Goal: Use online tool/utility: Utilize a website feature to perform a specific function

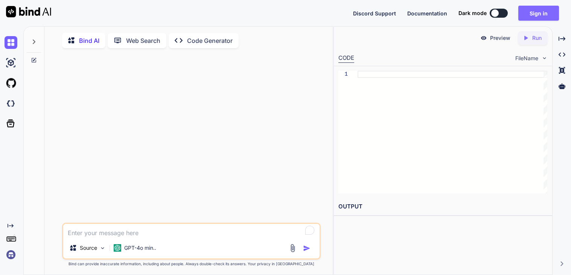
click at [545, 10] on button "Sign in" at bounding box center [539, 13] width 41 height 15
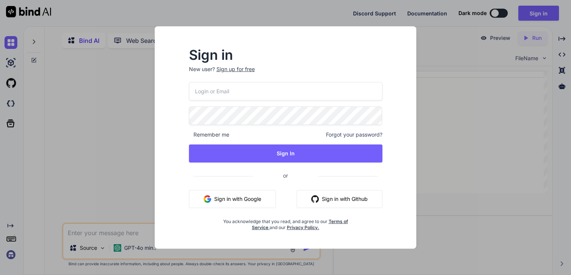
type input "revoxih620@protonza.com"
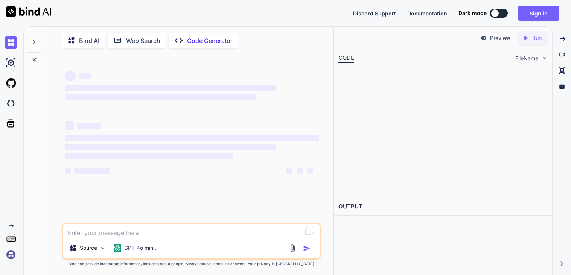
click at [84, 45] on div "Bind AI" at bounding box center [83, 40] width 43 height 15
type textarea "x"
click at [545, 16] on button "Sign in" at bounding box center [539, 13] width 41 height 15
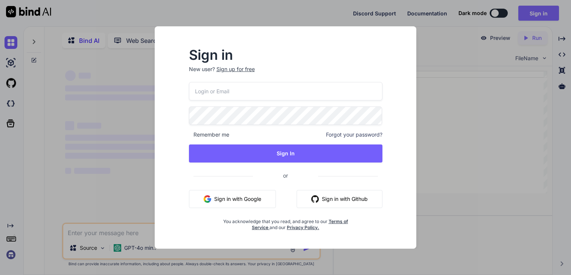
type input "[EMAIL_ADDRESS][DOMAIN_NAME]"
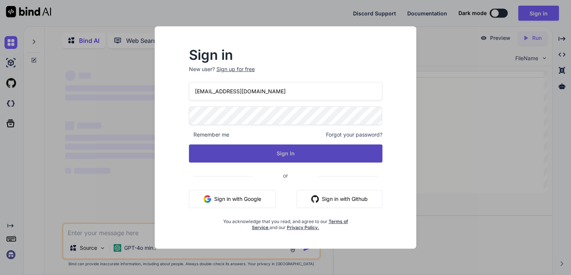
click at [243, 150] on button "Sign In" at bounding box center [286, 154] width 194 height 18
click at [299, 153] on button "Sign In" at bounding box center [286, 154] width 194 height 18
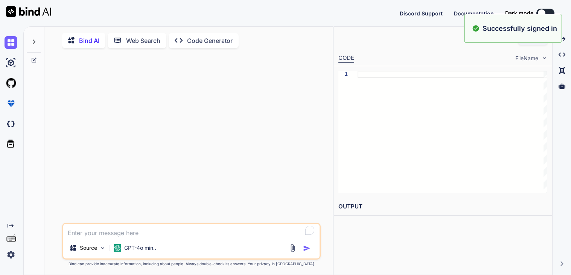
type textarea "x"
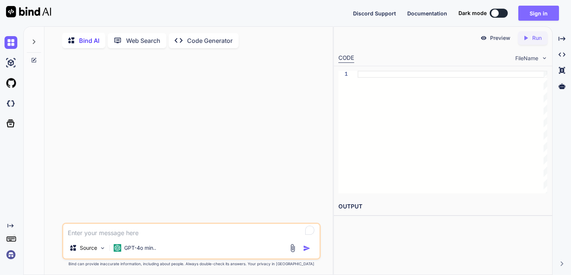
click at [547, 9] on button "Sign in" at bounding box center [539, 13] width 41 height 15
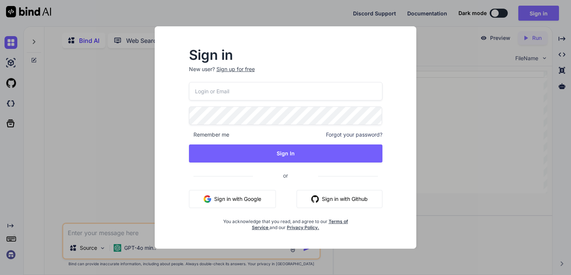
type input "[EMAIL_ADDRESS][DOMAIN_NAME]"
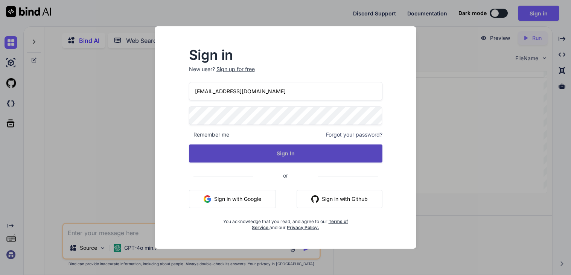
click at [222, 147] on button "Sign In" at bounding box center [286, 154] width 194 height 18
click at [272, 157] on button "Sign In" at bounding box center [286, 154] width 194 height 18
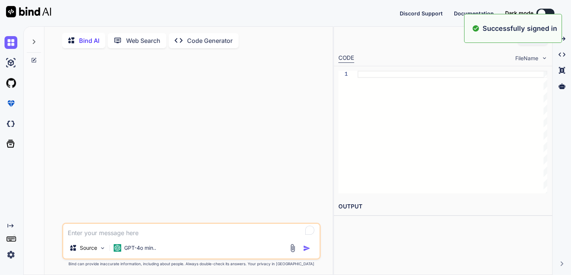
type textarea "x"
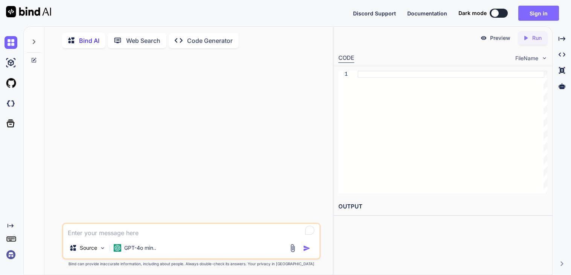
click at [525, 15] on button "Sign in" at bounding box center [539, 13] width 41 height 15
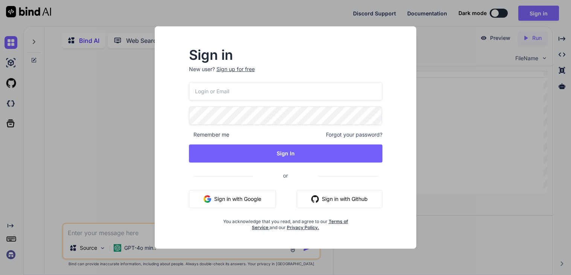
type input "[EMAIL_ADDRESS][DOMAIN_NAME]"
click at [237, 70] on div "Sign up for free" at bounding box center [236, 70] width 38 height 8
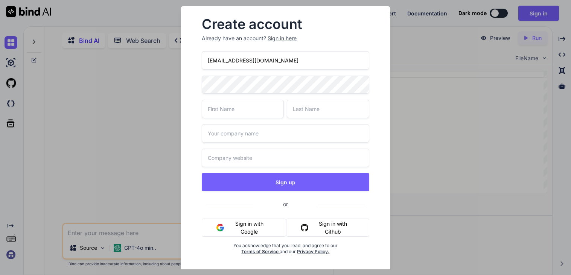
click at [282, 56] on input "[EMAIL_ADDRESS][DOMAIN_NAME]" at bounding box center [285, 60] width 167 height 18
paste input "hipep76540@capien"
type input "[EMAIL_ADDRESS][DOMAIN_NAME]"
click at [214, 111] on input "text" at bounding box center [243, 109] width 82 height 18
type input "ren"
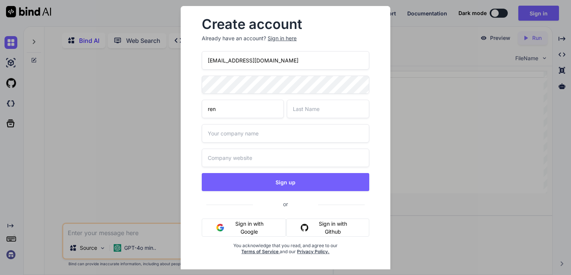
click at [302, 114] on input "text" at bounding box center [328, 109] width 82 height 18
type input "hatsune"
click at [285, 131] on input "text" at bounding box center [285, 133] width 167 height 18
type input "Game"
click at [271, 161] on input "text" at bounding box center [285, 158] width 167 height 18
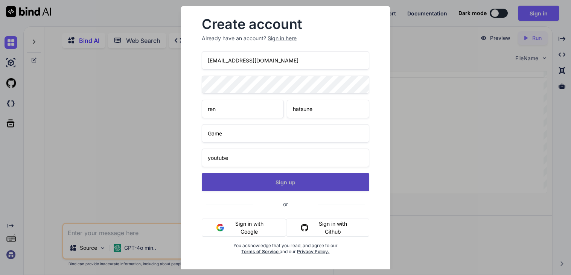
type input "youtube"
click at [274, 186] on button "Sign up" at bounding box center [285, 182] width 167 height 18
click at [273, 185] on button "Sign up" at bounding box center [285, 182] width 167 height 18
type textarea "x"
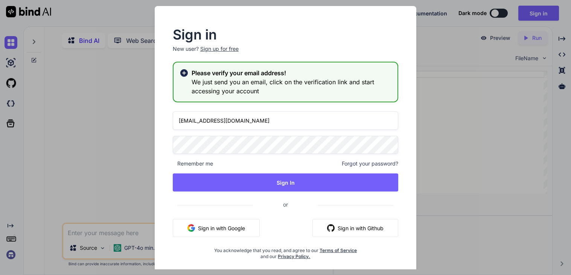
type input "[EMAIL_ADDRESS][DOMAIN_NAME]"
drag, startPoint x: 229, startPoint y: 179, endPoint x: 303, endPoint y: 103, distance: 106.0
click at [303, 103] on div "Sign in New user? Sign up for free Please verify your email address! We just se…" at bounding box center [286, 145] width 250 height 232
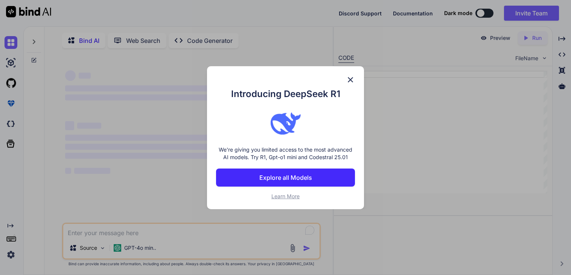
type textarea "x"
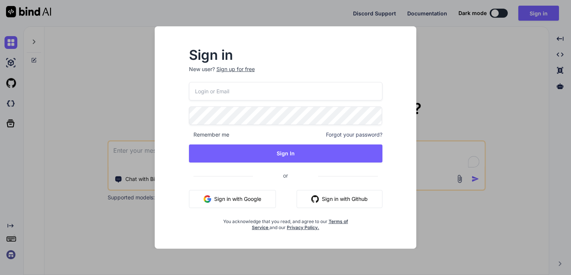
type textarea "x"
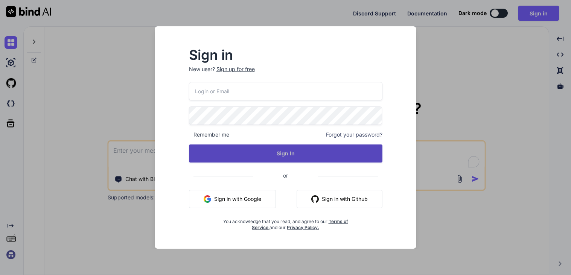
type input "[EMAIL_ADDRESS][DOMAIN_NAME]"
click at [290, 150] on button "Sign In" at bounding box center [286, 154] width 194 height 18
click at [282, 153] on button "Sign In" at bounding box center [286, 154] width 194 height 18
click at [285, 153] on button "Sign In" at bounding box center [286, 154] width 194 height 18
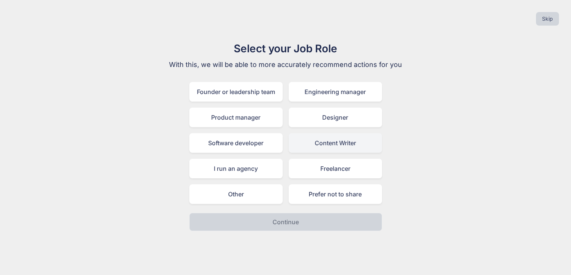
click at [301, 146] on div "Content Writer" at bounding box center [335, 143] width 93 height 20
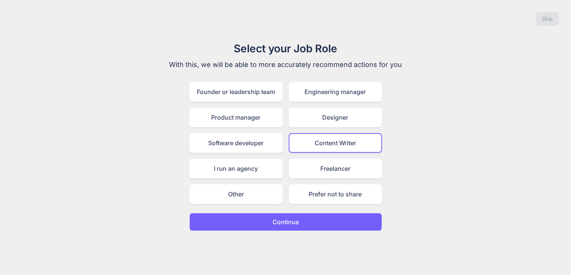
click at [285, 220] on p "Continue" at bounding box center [286, 222] width 26 height 9
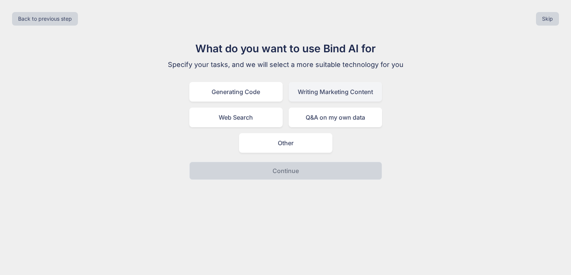
click at [340, 99] on div "Writing Marketing Content" at bounding box center [335, 92] width 93 height 20
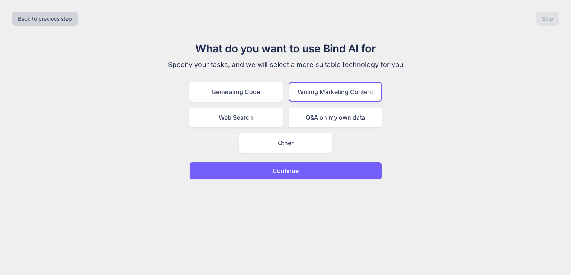
click at [285, 166] on p "Continue" at bounding box center [286, 170] width 26 height 9
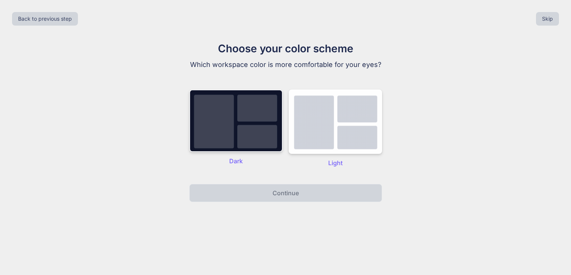
click at [240, 140] on img at bounding box center [235, 121] width 93 height 63
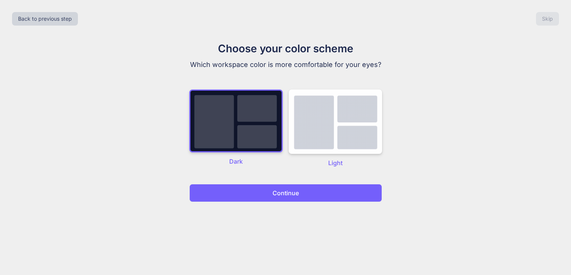
click at [270, 184] on button "Continue" at bounding box center [285, 193] width 193 height 18
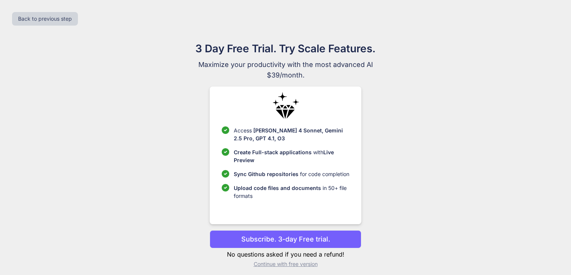
scroll to position [5, 0]
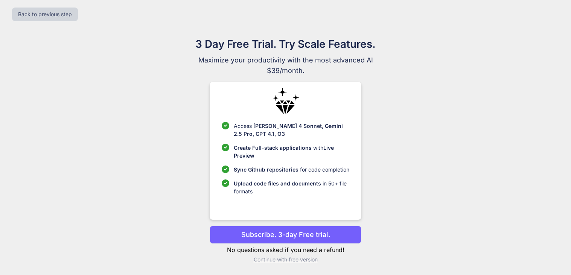
click at [284, 259] on p "Continue with free version" at bounding box center [286, 260] width 152 height 8
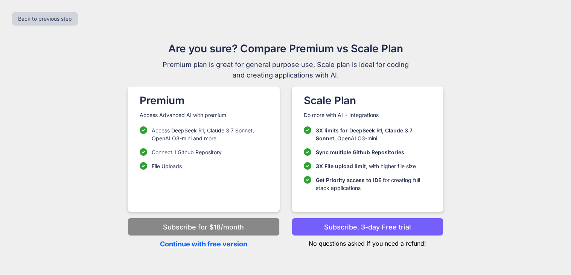
click at [220, 247] on p "Continue with free version" at bounding box center [204, 244] width 152 height 10
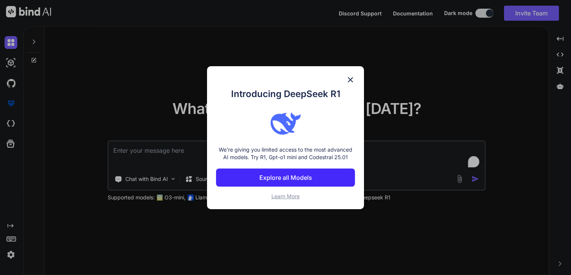
click at [350, 80] on img at bounding box center [350, 79] width 9 height 9
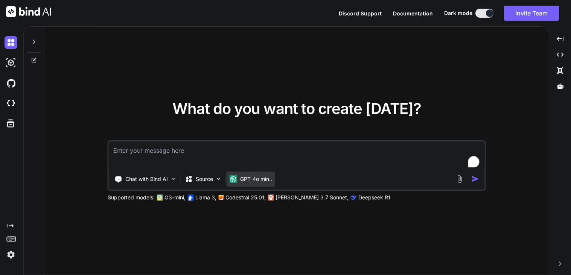
click at [255, 182] on p "GPT-4o min.." at bounding box center [256, 179] width 32 height 8
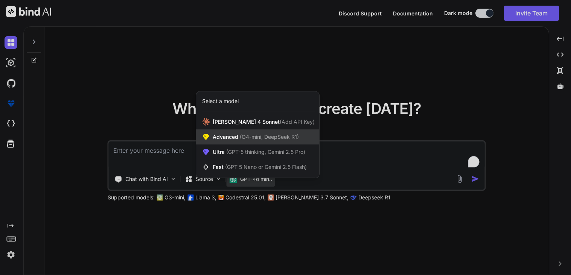
click at [247, 141] on div "Advanced (O4-mini, DeepSeek R1)" at bounding box center [257, 137] width 123 height 15
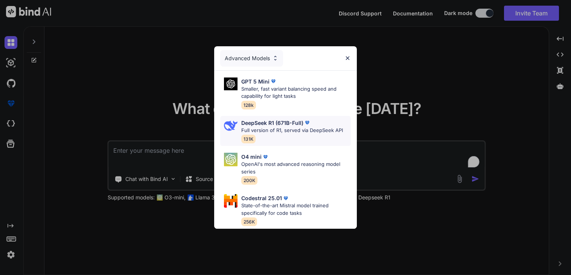
click at [288, 124] on p "DeepSeek R1 (671B-Full)" at bounding box center [272, 123] width 62 height 8
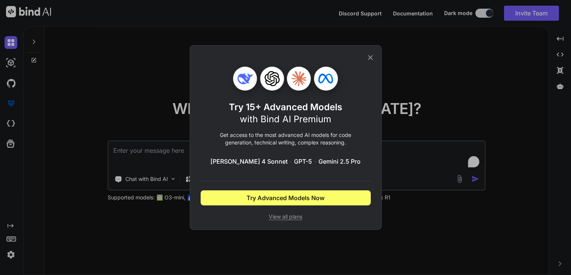
click at [369, 60] on icon at bounding box center [370, 57] width 8 height 8
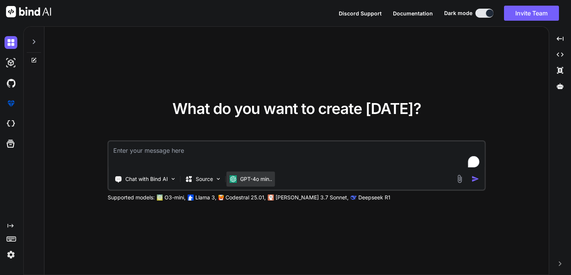
click at [259, 186] on div "GPT-4o min.." at bounding box center [251, 179] width 49 height 15
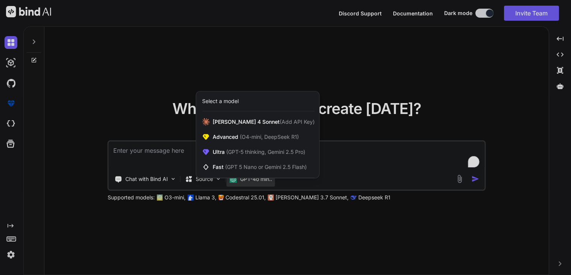
click at [308, 178] on div "Select a model Claude 4 Sonnet (Add API Key) Advanced (O4-mini, DeepSeek R1) Ul…" at bounding box center [258, 134] width 124 height 87
click at [316, 159] on div at bounding box center [285, 137] width 571 height 275
type textarea "x"
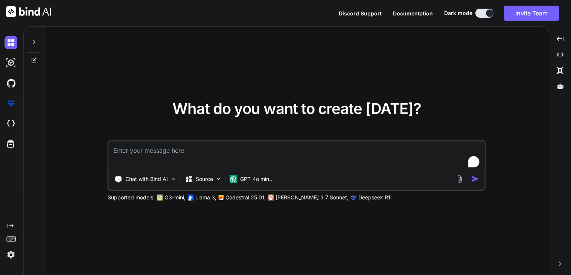
click at [359, 197] on p "Deepseek R1" at bounding box center [375, 198] width 32 height 8
click at [346, 156] on textarea "To enrich screen reader interactions, please activate Accessibility in Grammarl…" at bounding box center [297, 156] width 376 height 28
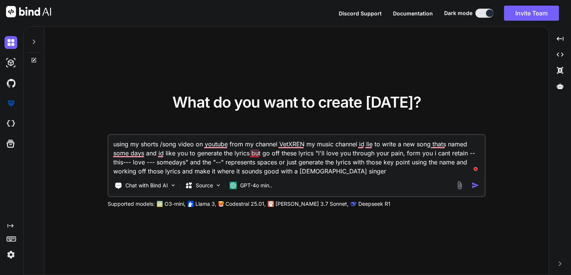
click at [255, 155] on textarea "using my shorts /song video on youtube from my channel VetXREN my music channel…" at bounding box center [297, 155] width 376 height 41
click at [338, 172] on textarea "using my shorts /song video on youtube from my channel VetXREN my music channel…" at bounding box center [297, 155] width 376 height 41
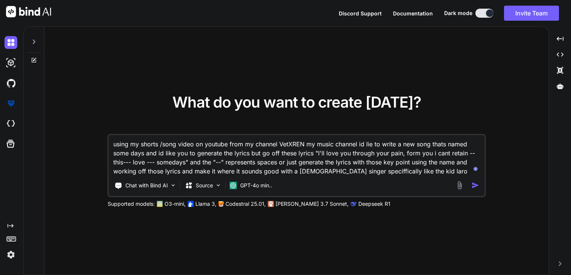
type textarea "using my shorts /song video on youtube from my channel VetXREN my music channel…"
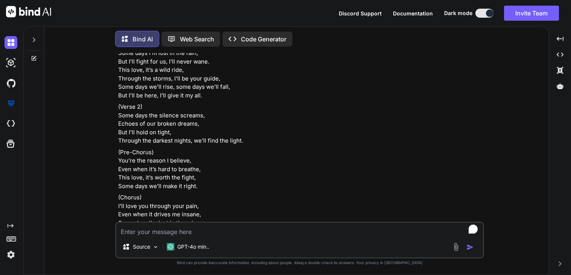
scroll to position [228, 0]
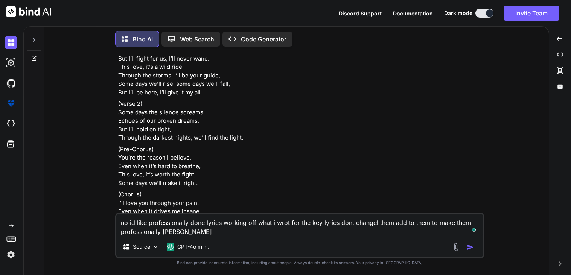
type textarea "no id like professionally done lyrics working off what i wrot for the key lyric…"
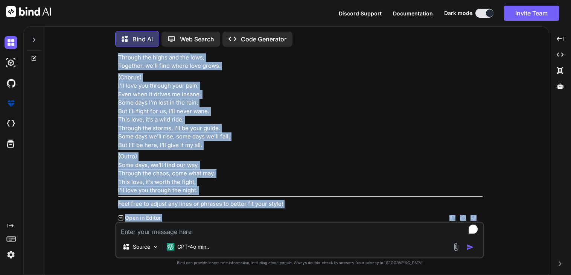
scroll to position [1903, 0]
drag, startPoint x: 115, startPoint y: 134, endPoint x: 198, endPoint y: 194, distance: 103.1
click at [198, 194] on div "You using my shorts /song video on youtube from my channel VetXREN my music cha…" at bounding box center [299, 164] width 369 height 222
copy div "Some Days (Verse 1) Some days I feel the weight of the world, Like shadows cree…"
click at [143, 226] on textarea "To enrich screen reader interactions, please activate Accessibility in Grammarl…" at bounding box center [299, 230] width 367 height 14
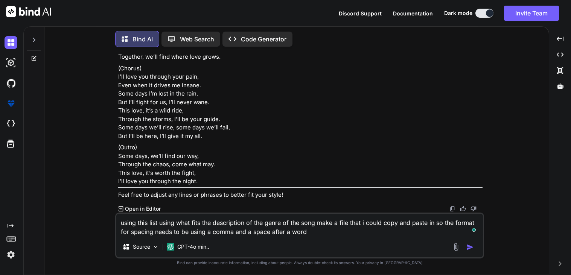
paste textarea "Pop Indie Pop Rock Classic Rock Jazz Cool Jazz Traditional Folk Neo Folk Bluegr…"
type textarea "using this list using what fits the description of the genre of the song make a…"
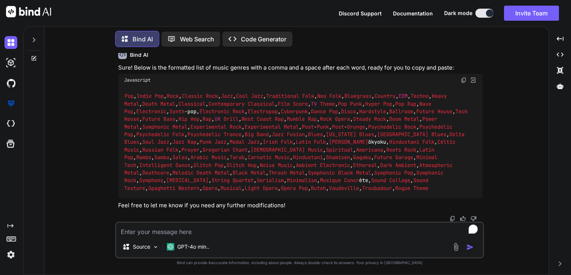
scroll to position [2208, 0]
click at [234, 236] on textarea "To enrich screen reader interactions, please activate Accessibility in Grammarl…" at bounding box center [299, 230] width 367 height 14
type textarea "id like you to choose whivh ones FIT this song"
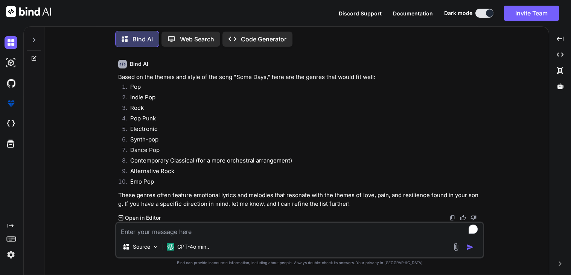
scroll to position [2402, 0]
type textarea "now put that in the file format"
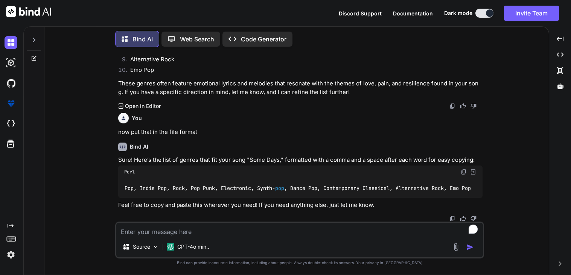
scroll to position [2522, 0]
click at [462, 169] on img at bounding box center [464, 172] width 6 height 6
click at [209, 224] on textarea "To enrich screen reader interactions, please activate Accessibility in Grammarl…" at bounding box center [299, 230] width 367 height 14
paste textarea "Joy Sadness Anger Fear Surprise Anticipation Calmness Romantic Nostalgia Myster…"
type textarea "now choose from this list of moods Joy Sadness Anger Fear Surprise Anticipation…"
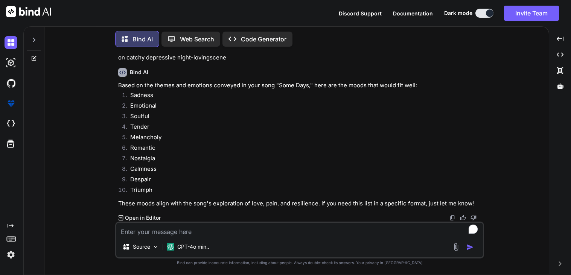
scroll to position [2733, 0]
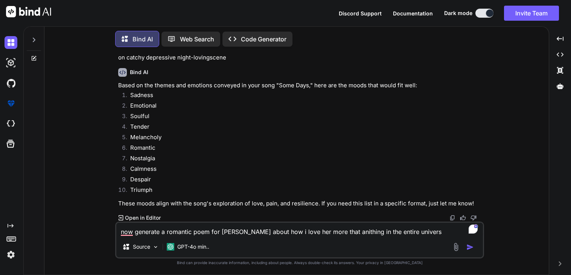
type textarea "now generate a romantic poem for lyla j benson about how i love her more that a…"
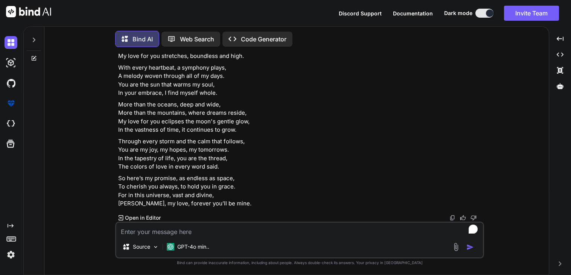
scroll to position [2921, 0]
type textarea "dont mention night time or laughter"
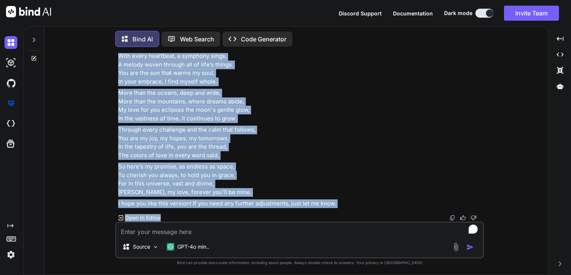
scroll to position [3514, 0]
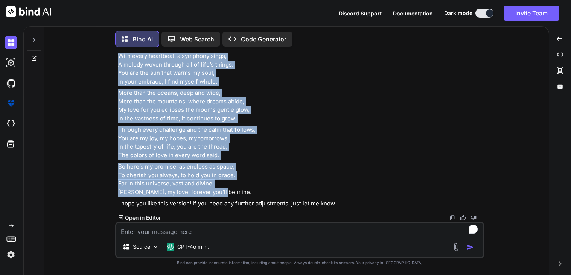
drag, startPoint x: 115, startPoint y: 99, endPoint x: 364, endPoint y: 192, distance: 265.6
click at [364, 192] on div "You using my shorts /song video on youtube from my channel VetXREN my music cha…" at bounding box center [299, 164] width 369 height 222
copy div "In the gentle moments of each passing day, Your name lingers softly, guiding my…"
